Goal: Information Seeking & Learning: Learn about a topic

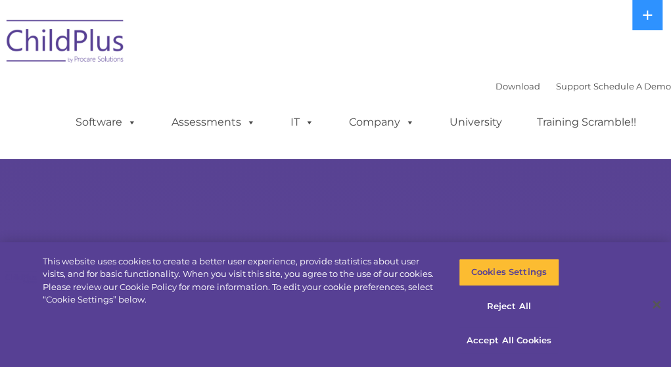
select select "MEDIUM"
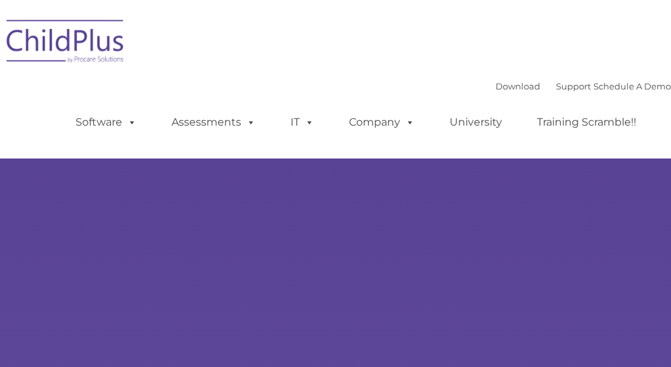
type input ""
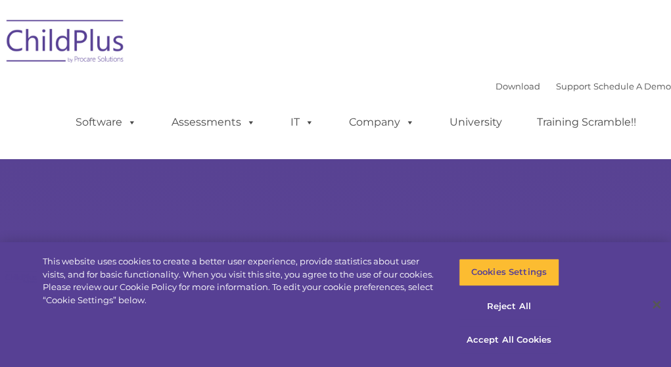
select select "MEDIUM"
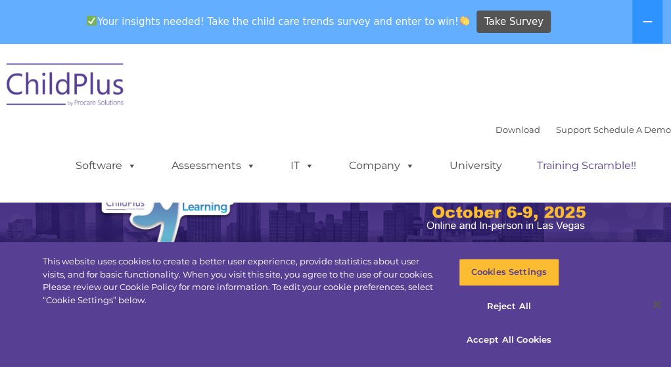
click at [599, 168] on link "Training Scramble!!" at bounding box center [586, 165] width 125 height 26
